Goal: Task Accomplishment & Management: Complete application form

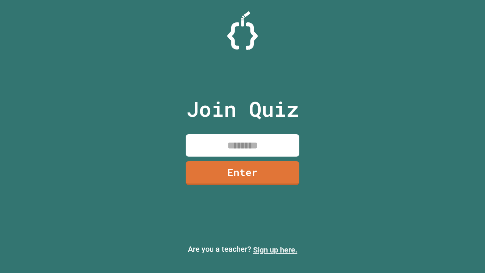
click at [275, 250] on link "Sign up here." at bounding box center [275, 249] width 44 height 9
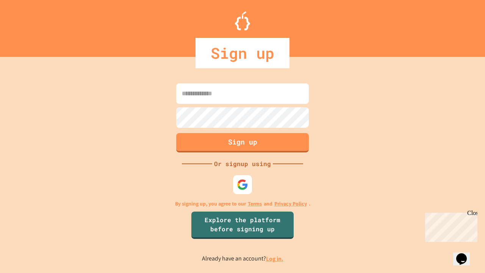
click at [275, 258] on link "Log in." at bounding box center [274, 258] width 17 height 8
